Goal: Navigation & Orientation: Find specific page/section

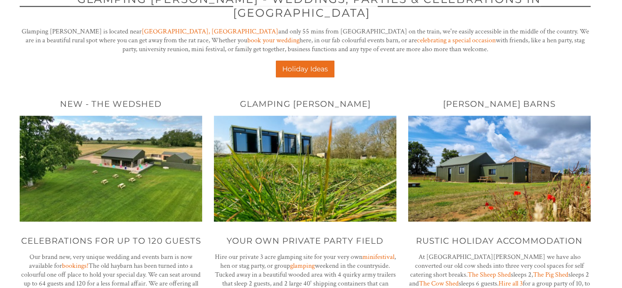
scroll to position [288, 0]
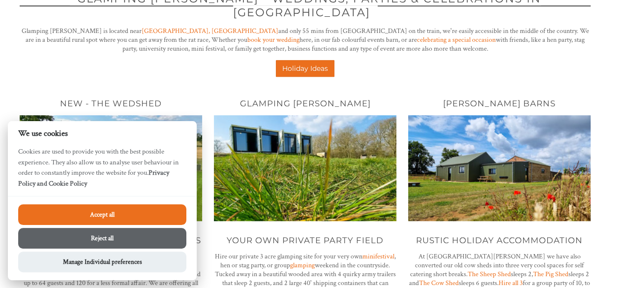
click at [151, 219] on button "Accept all" at bounding box center [102, 214] width 168 height 21
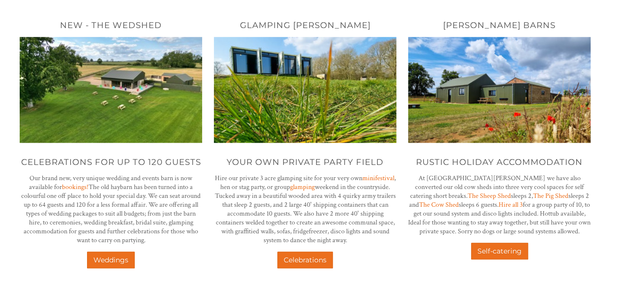
scroll to position [367, 0]
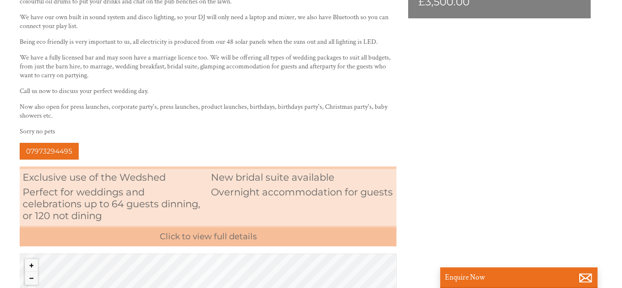
scroll to position [361, 0]
